Goal: Task Accomplishment & Management: Complete application form

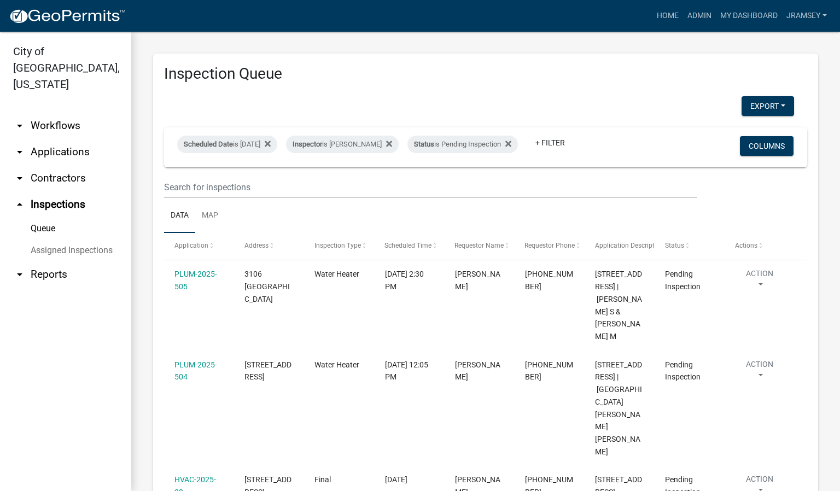
scroll to position [260, 0]
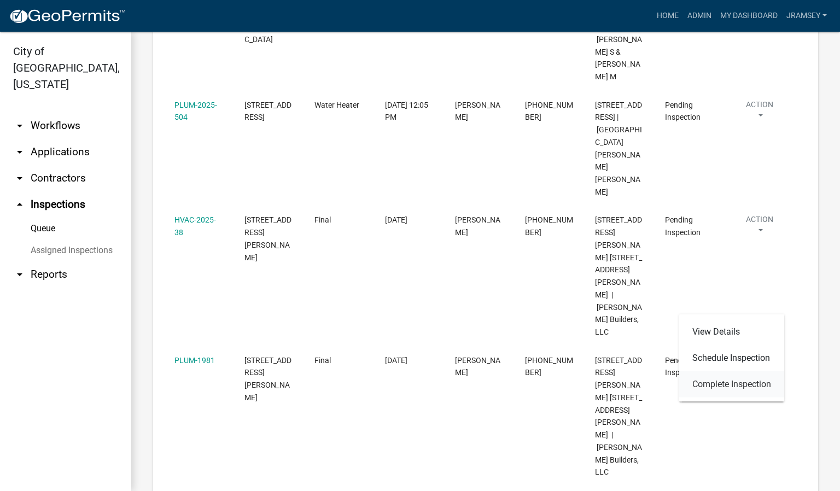
click at [710, 381] on link "Complete Inspection" at bounding box center [731, 384] width 105 height 26
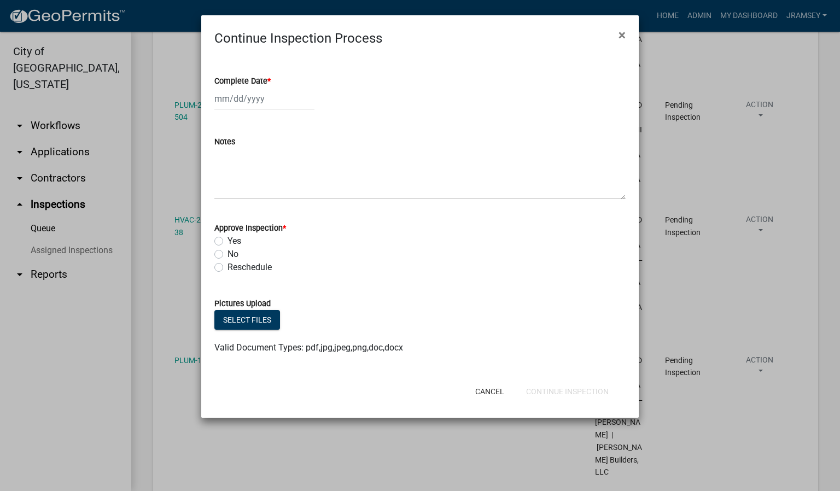
select select "9"
select select "2025"
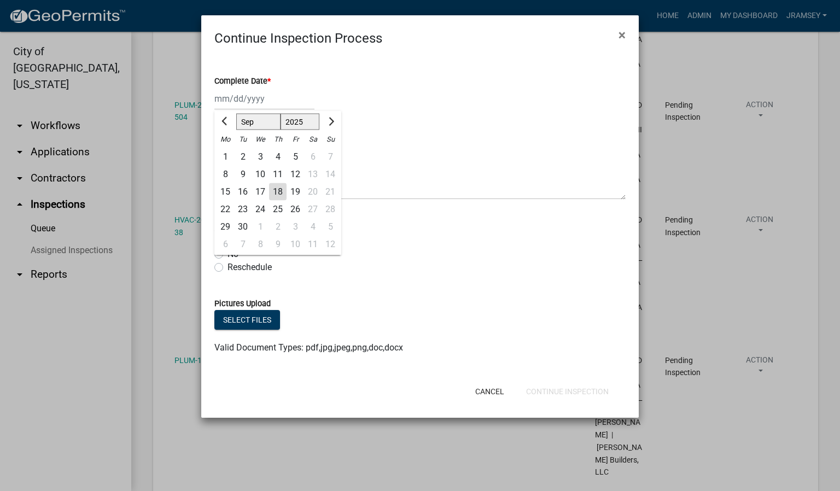
click at [243, 102] on div "[PERSON_NAME] Feb Mar Apr [PERSON_NAME][DATE] Oct Nov [DATE] 1526 1527 1528 152…" at bounding box center [264, 99] width 100 height 22
click at [282, 193] on div "18" at bounding box center [278, 192] width 18 height 18
type input "[DATE]"
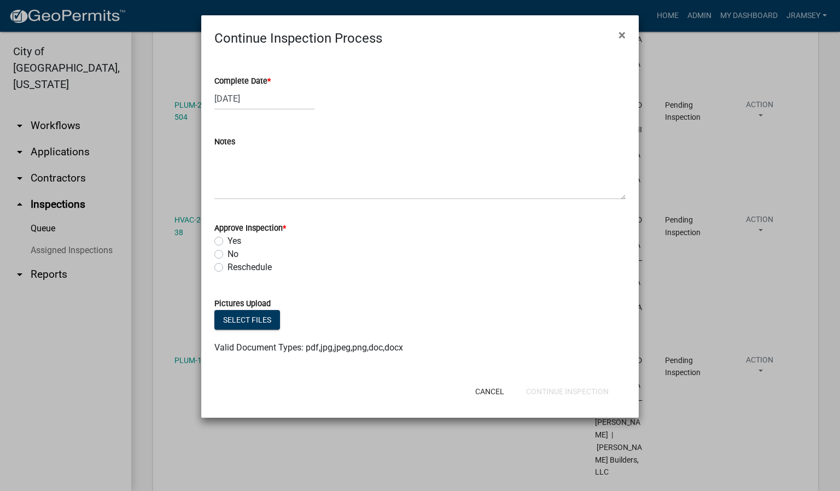
click at [228, 243] on label "Yes" at bounding box center [235, 241] width 14 height 13
click at [228, 242] on input "Yes" at bounding box center [231, 238] width 7 height 7
radio input "true"
click at [561, 393] on button "Continue Inspection" at bounding box center [567, 392] width 100 height 20
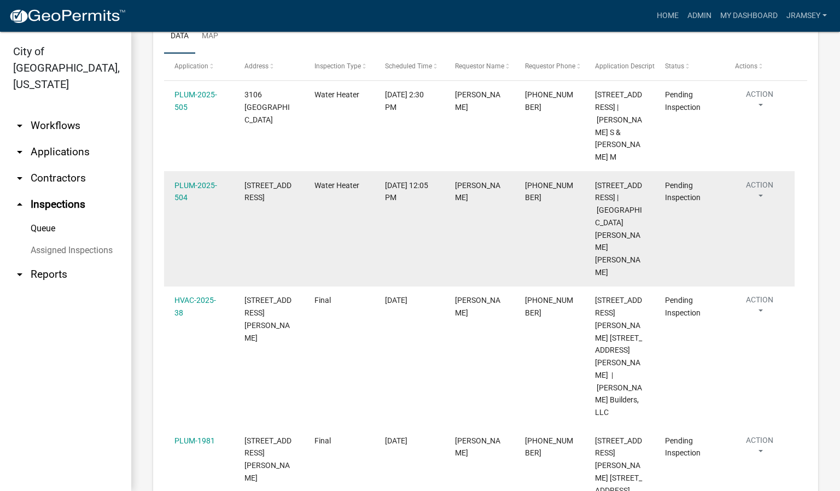
scroll to position [158, 0]
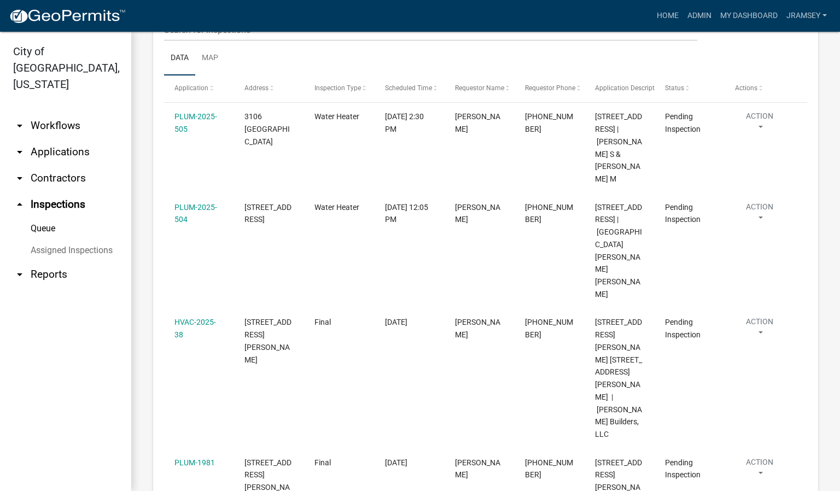
click at [62, 139] on link "arrow_drop_down Applications" at bounding box center [65, 152] width 131 height 26
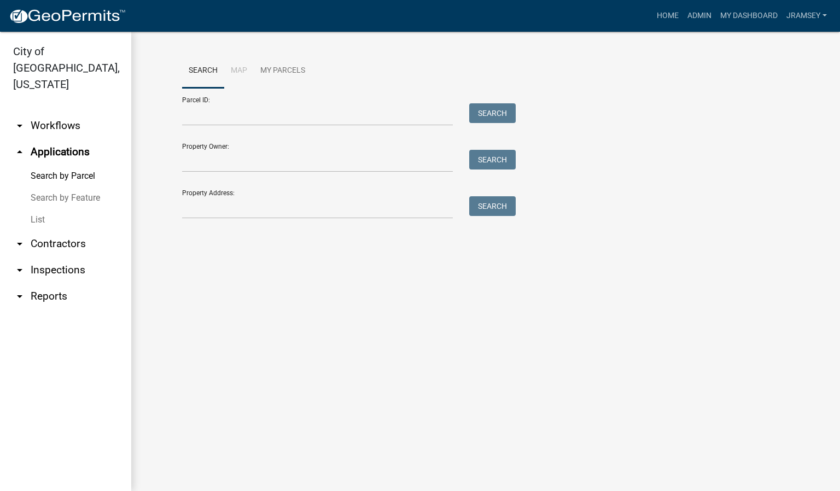
click at [54, 113] on link "arrow_drop_down Workflows" at bounding box center [65, 126] width 131 height 26
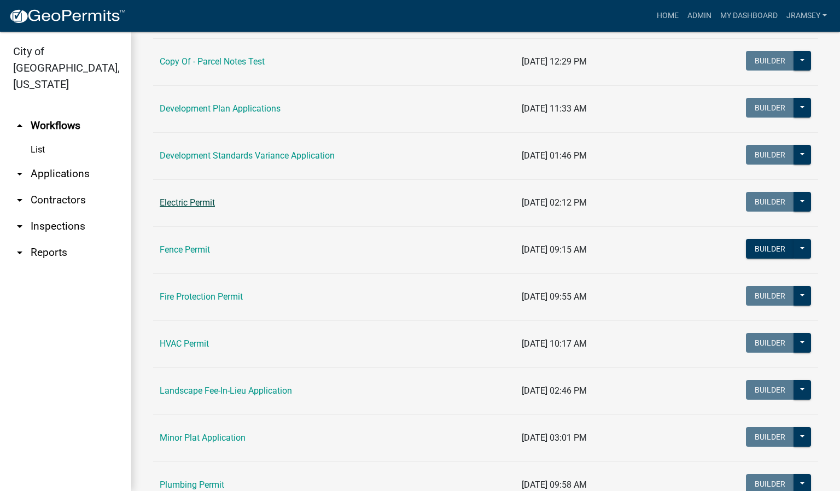
scroll to position [246, 0]
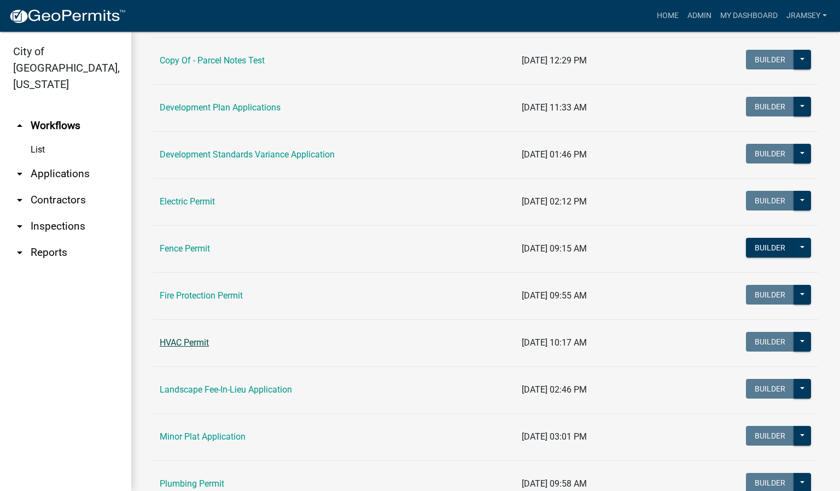
click at [191, 345] on link "HVAC Permit" at bounding box center [184, 342] width 49 height 10
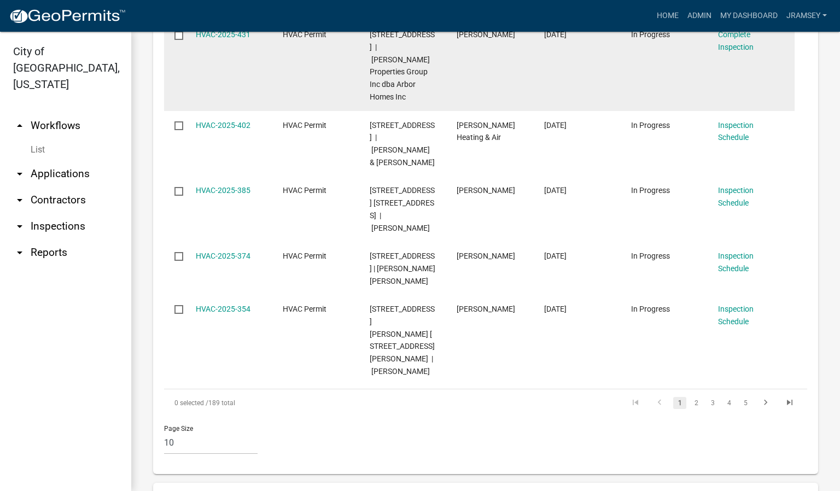
scroll to position [984, 0]
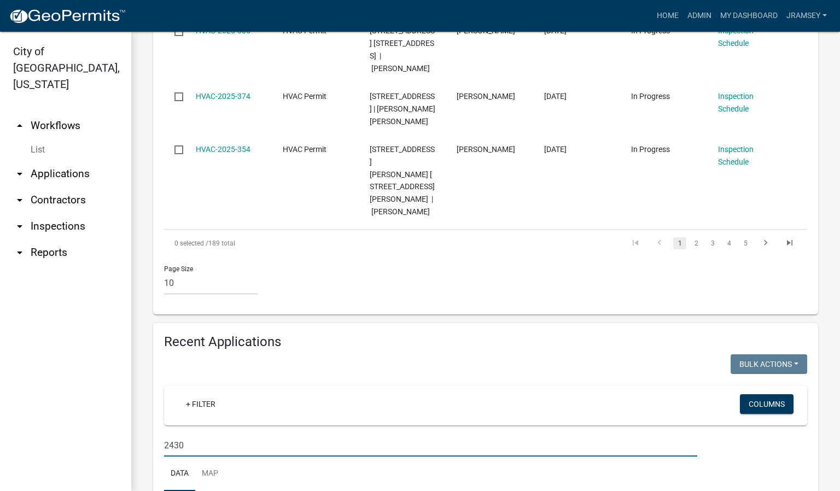
scroll to position [1075, 0]
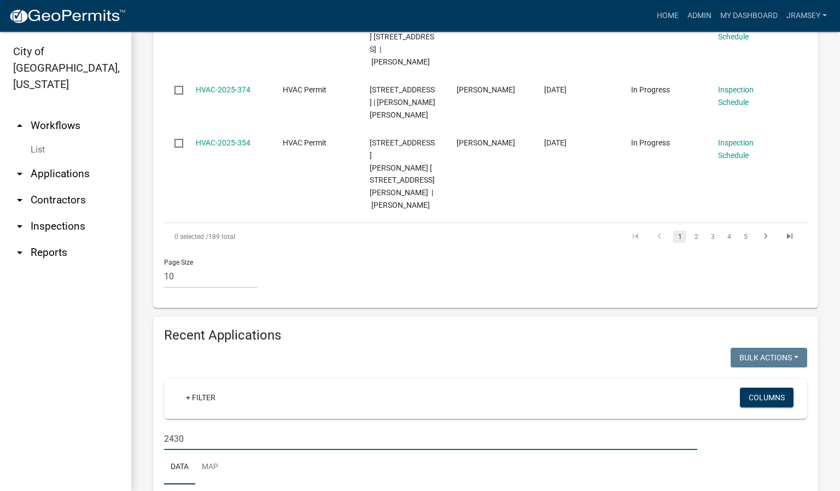
type input "2430"
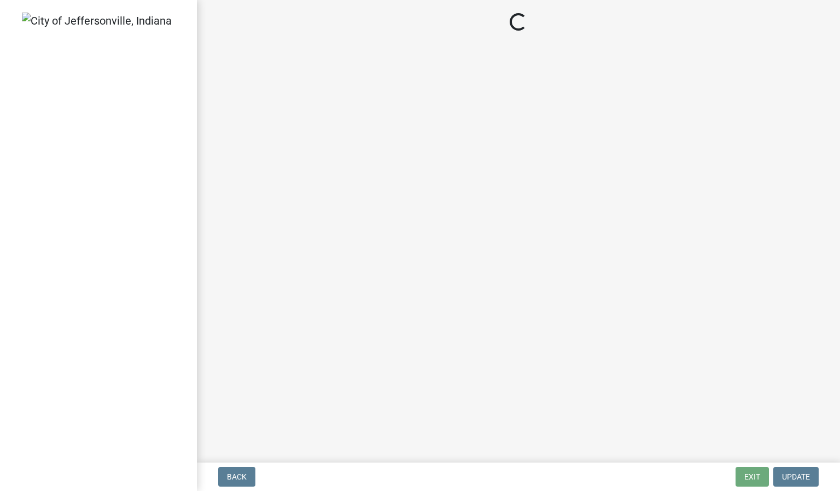
select select "3: 3"
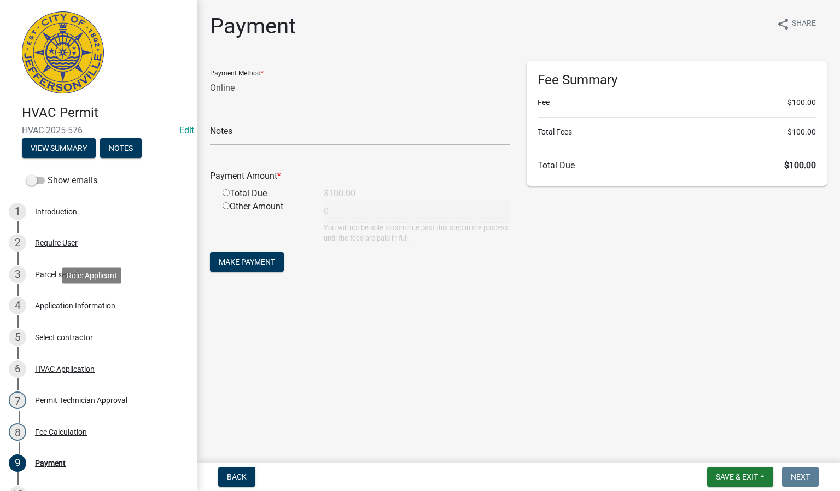
click at [66, 305] on div "Application Information" at bounding box center [75, 306] width 80 height 8
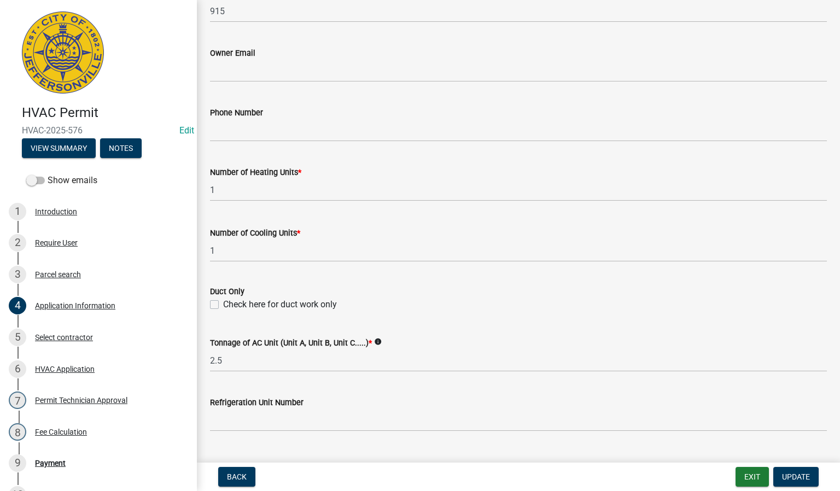
scroll to position [492, 0]
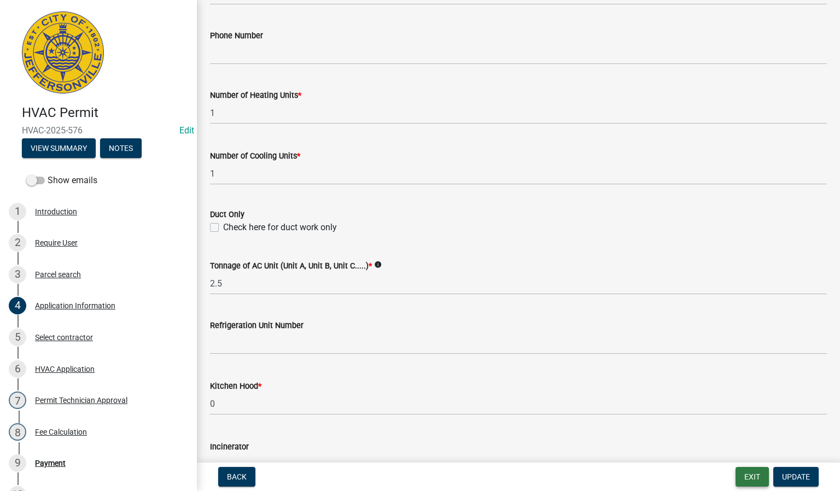
click at [754, 473] on button "Exit" at bounding box center [752, 477] width 33 height 20
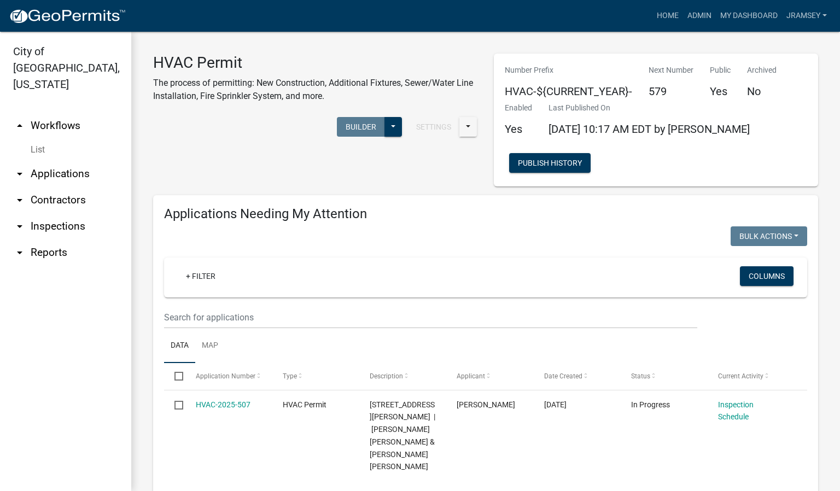
click at [68, 213] on link "arrow_drop_down Inspections" at bounding box center [65, 226] width 131 height 26
